Goal: Transaction & Acquisition: Download file/media

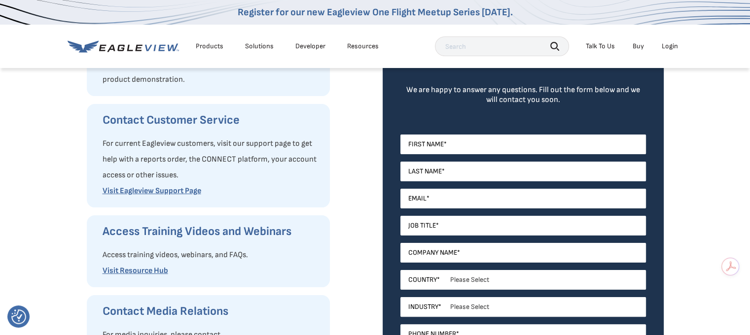
scroll to position [171, 0]
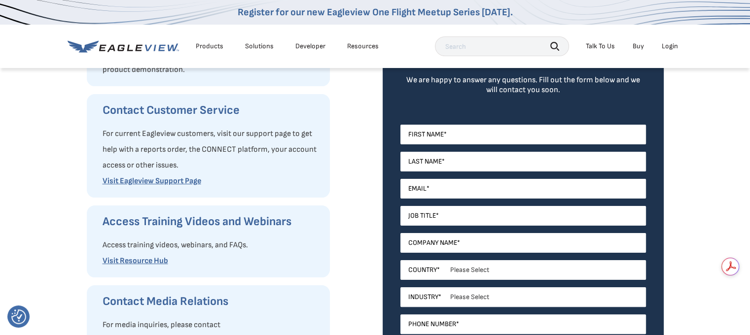
click at [669, 45] on div "Login" at bounding box center [670, 46] width 16 height 9
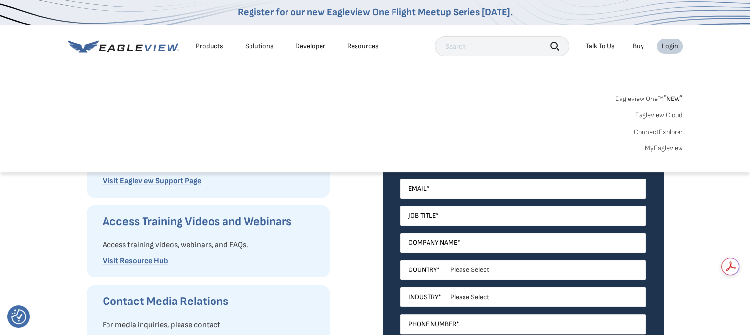
click at [660, 150] on link "MyEagleview" at bounding box center [664, 148] width 38 height 9
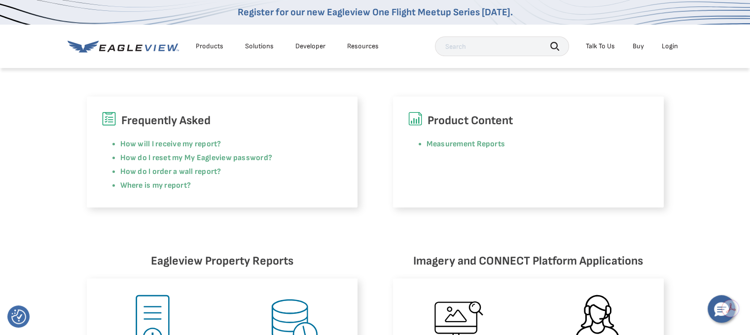
scroll to position [261, 4]
drag, startPoint x: 750, startPoint y: 128, endPoint x: 750, endPoint y: 146, distance: 17.8
click at [750, 146] on div "Frequently Asked How will I receive my report? How do I reset my My Eagleview p…" at bounding box center [375, 129] width 750 height 155
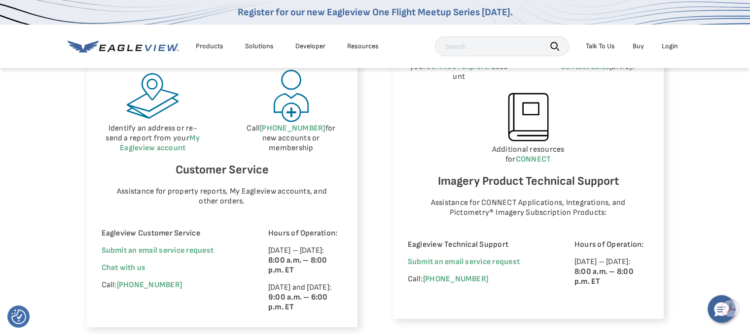
scroll to position [604, 4]
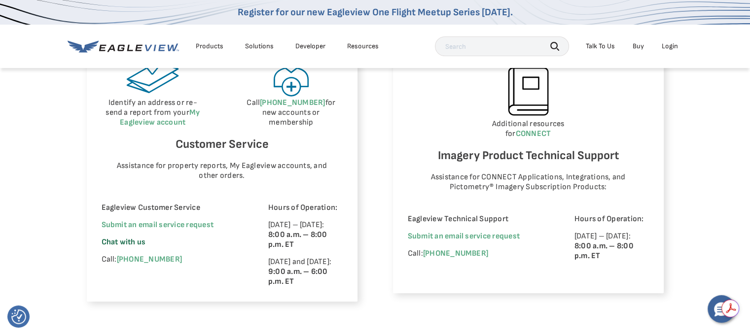
click at [134, 240] on span "Chat with us" at bounding box center [124, 242] width 44 height 9
click at [639, 319] on span "powered by Adobe Acrobat" at bounding box center [669, 316] width 65 height 6
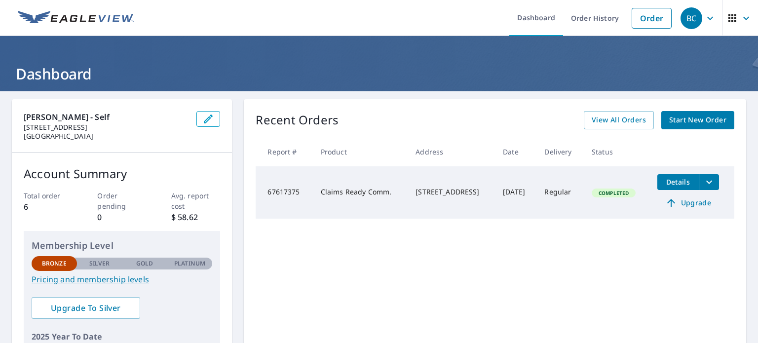
click at [710, 183] on icon "filesDropdownBtn-67617375" at bounding box center [709, 182] width 12 height 12
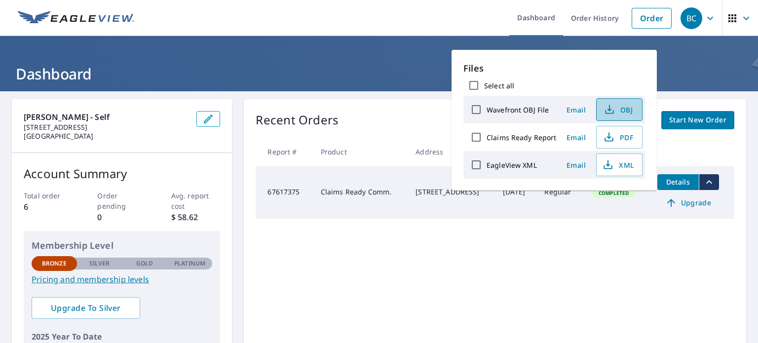
click at [621, 108] on span "OBJ" at bounding box center [618, 110] width 32 height 12
click at [529, 215] on td "Sep 26, 2025" at bounding box center [515, 192] width 41 height 52
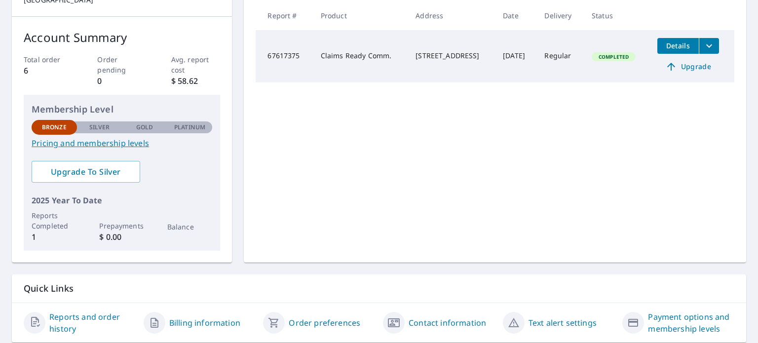
scroll to position [168, 0]
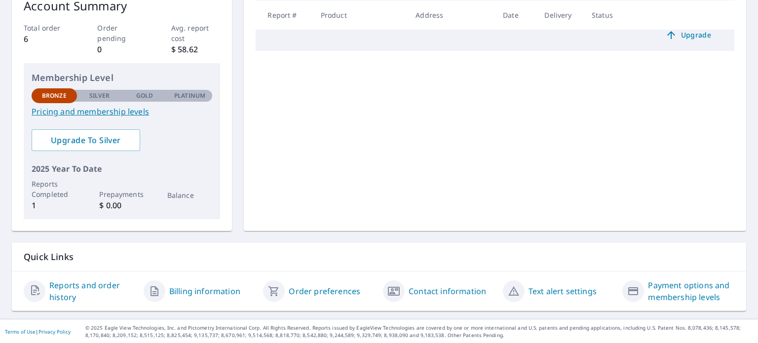
click at [182, 288] on link "Billing information" at bounding box center [204, 291] width 71 height 12
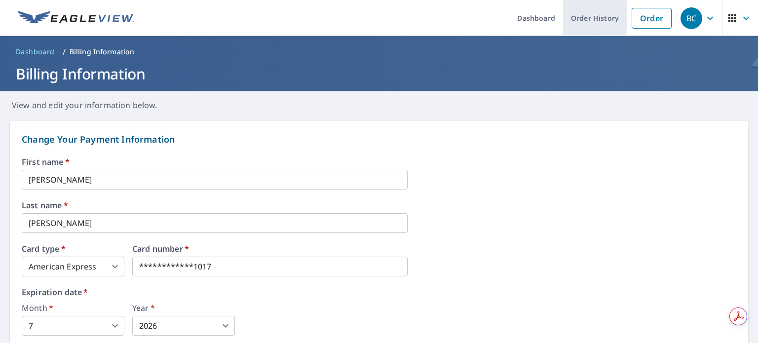
click at [586, 12] on link "Order History" at bounding box center [595, 18] width 64 height 36
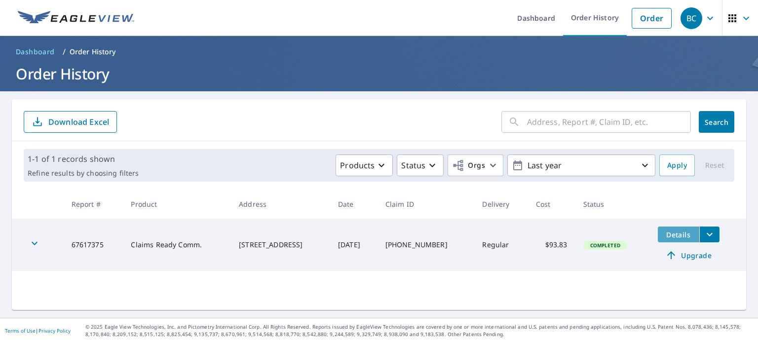
click at [681, 234] on span "Details" at bounding box center [678, 234] width 30 height 9
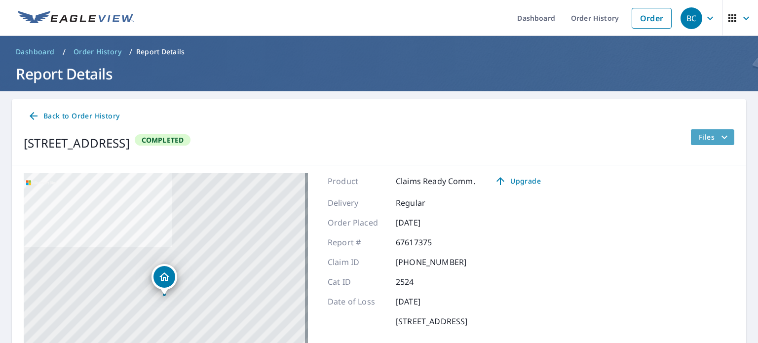
click at [718, 131] on icon "filesDropdownBtn-67617375" at bounding box center [724, 137] width 12 height 12
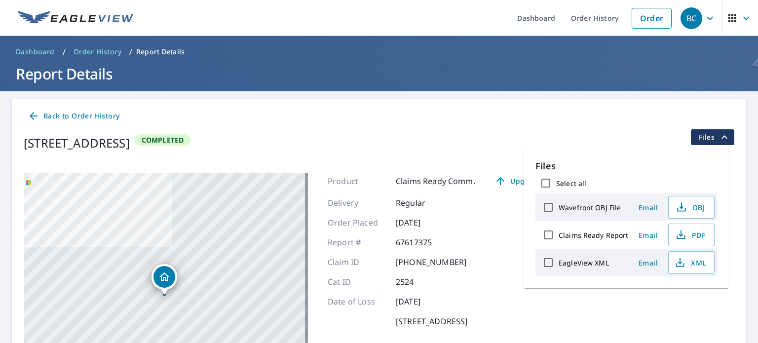
click at [608, 235] on label "Claims Ready Report" at bounding box center [593, 234] width 70 height 9
click at [558, 235] on input "Claims Ready Report" at bounding box center [548, 234] width 21 height 21
checkbox input "true"
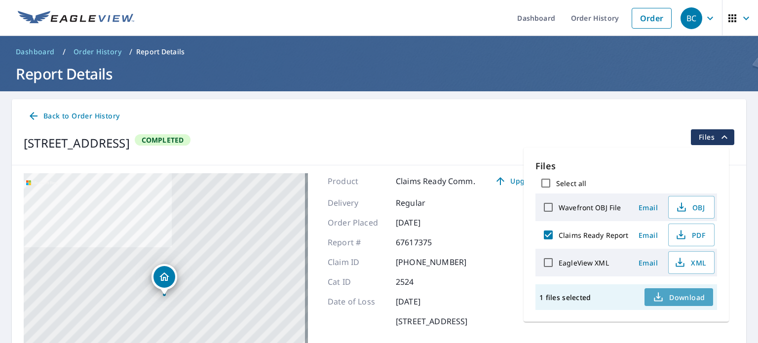
click at [679, 297] on span "Download" at bounding box center [678, 297] width 52 height 12
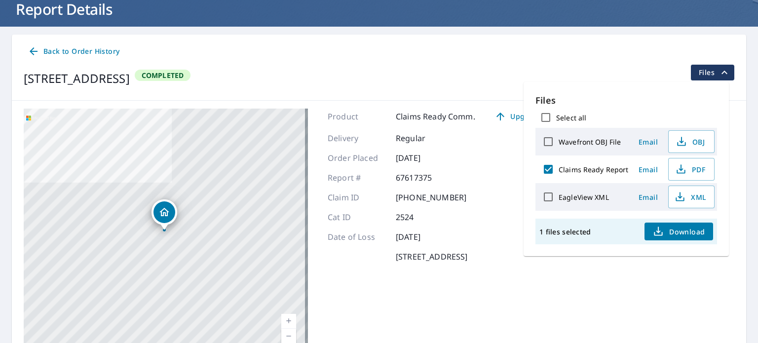
scroll to position [67, 0]
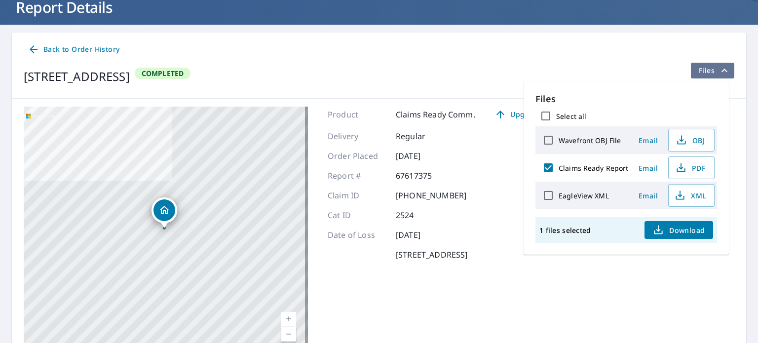
click at [718, 72] on icon "filesDropdownBtn-67617375" at bounding box center [724, 71] width 12 height 12
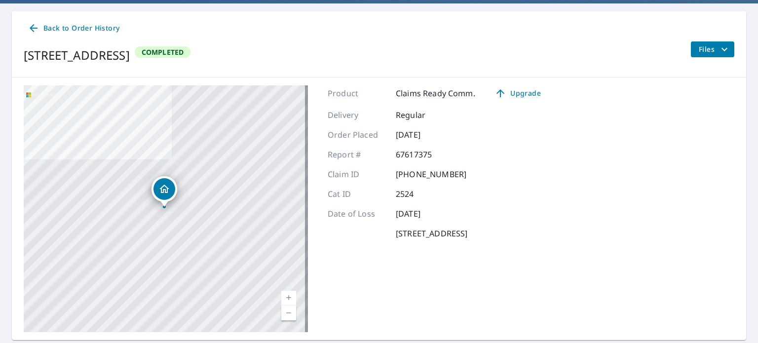
scroll to position [0, 0]
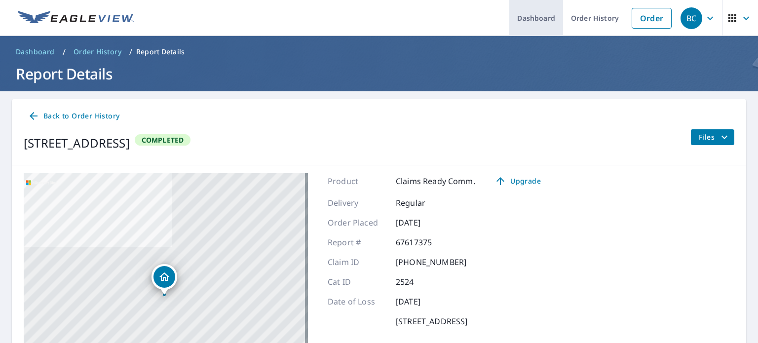
click at [529, 19] on link "Dashboard" at bounding box center [536, 18] width 54 height 36
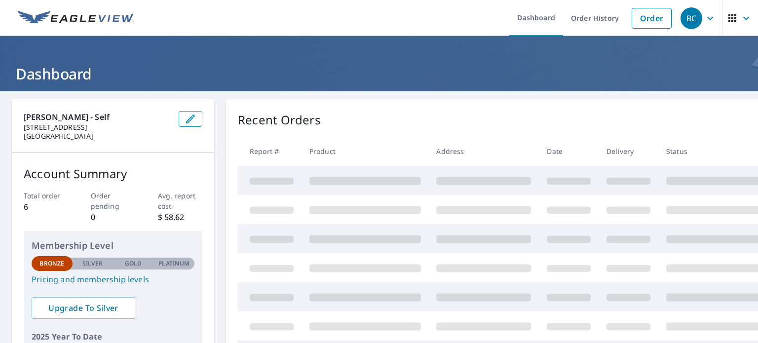
click at [728, 17] on icon "button" at bounding box center [732, 18] width 8 height 8
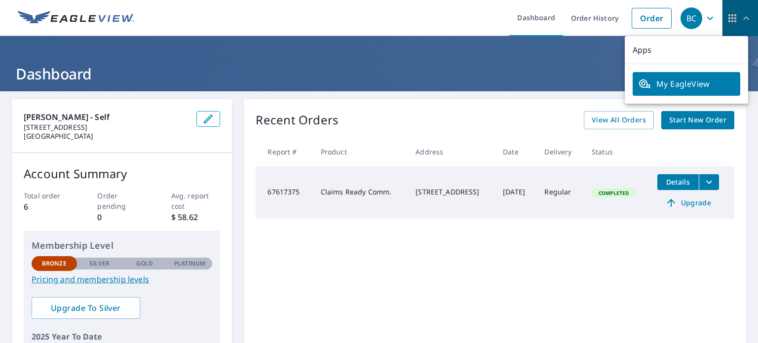
click at [728, 17] on icon "button" at bounding box center [732, 18] width 8 height 8
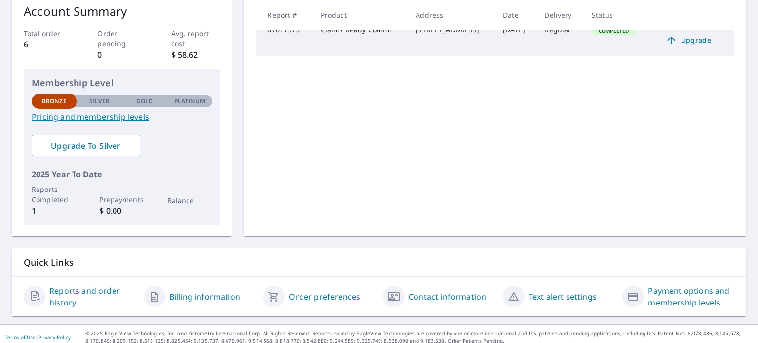
scroll to position [168, 0]
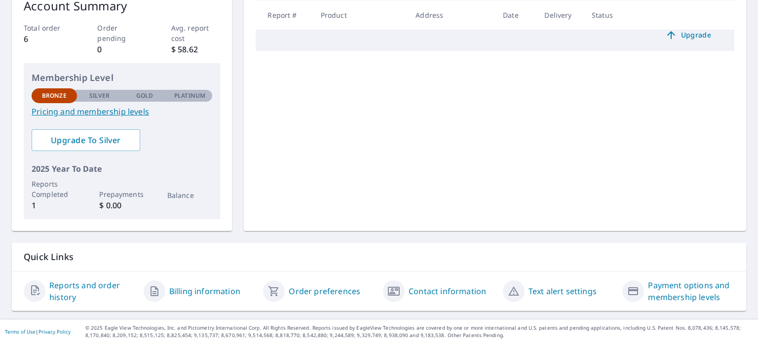
click at [84, 284] on link "Reports and order history" at bounding box center [92, 291] width 86 height 24
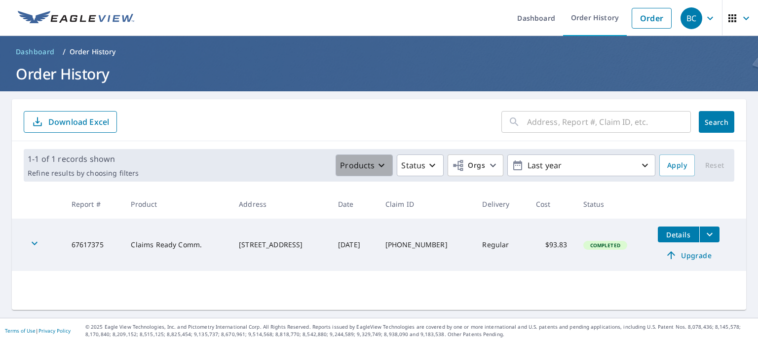
click at [379, 163] on icon "button" at bounding box center [381, 165] width 12 height 12
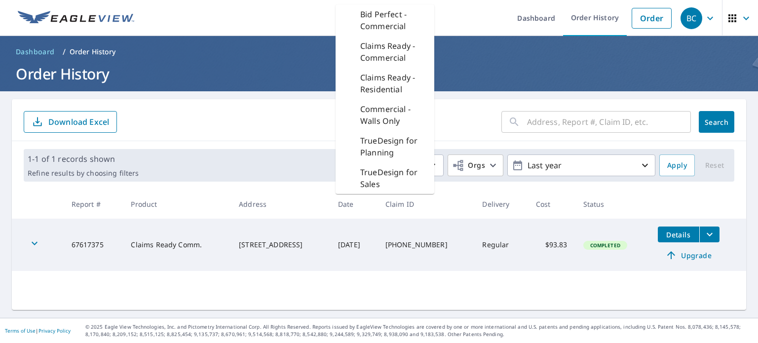
click at [274, 117] on form "​ Search Download Excel" at bounding box center [379, 122] width 710 height 22
